Goal: Task Accomplishment & Management: Complete application form

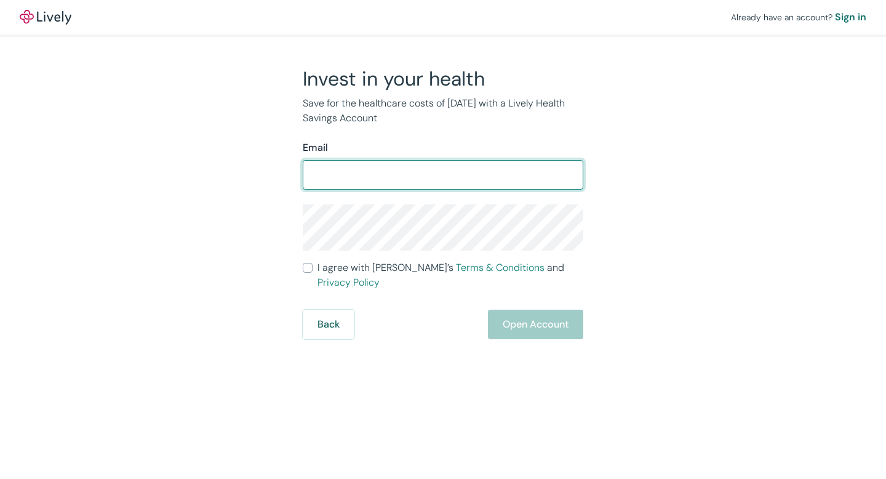
click at [421, 176] on input "Email" at bounding box center [443, 174] width 281 height 25
type input "[EMAIL_ADDRESS][DOMAIN_NAME]"
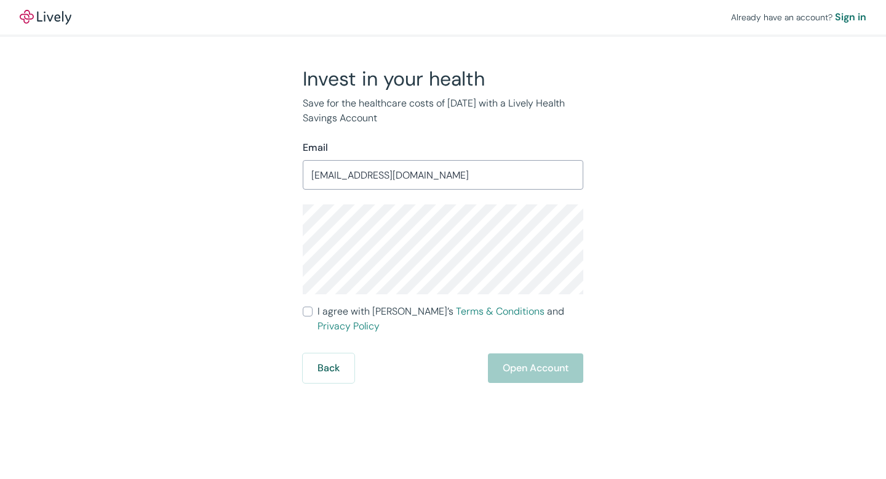
click at [310, 311] on input "I agree with Lively’s Terms & Conditions and Privacy Policy" at bounding box center [308, 311] width 10 height 10
checkbox input "true"
click at [517, 353] on button "Open Account" at bounding box center [535, 368] width 95 height 30
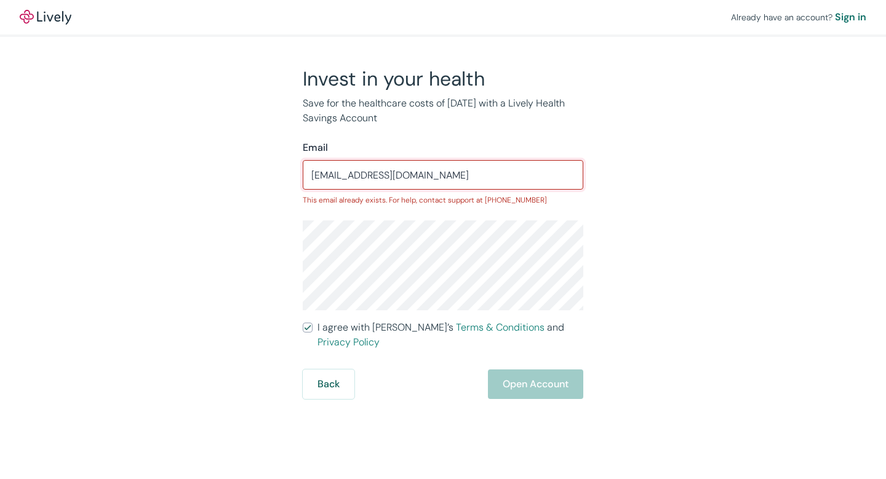
click at [480, 172] on input "[EMAIL_ADDRESS][DOMAIN_NAME]" at bounding box center [443, 174] width 281 height 25
click at [501, 369] on div "Back Open Account" at bounding box center [443, 384] width 281 height 30
click at [845, 14] on div "Sign in" at bounding box center [850, 17] width 31 height 15
